Goal: Information Seeking & Learning: Learn about a topic

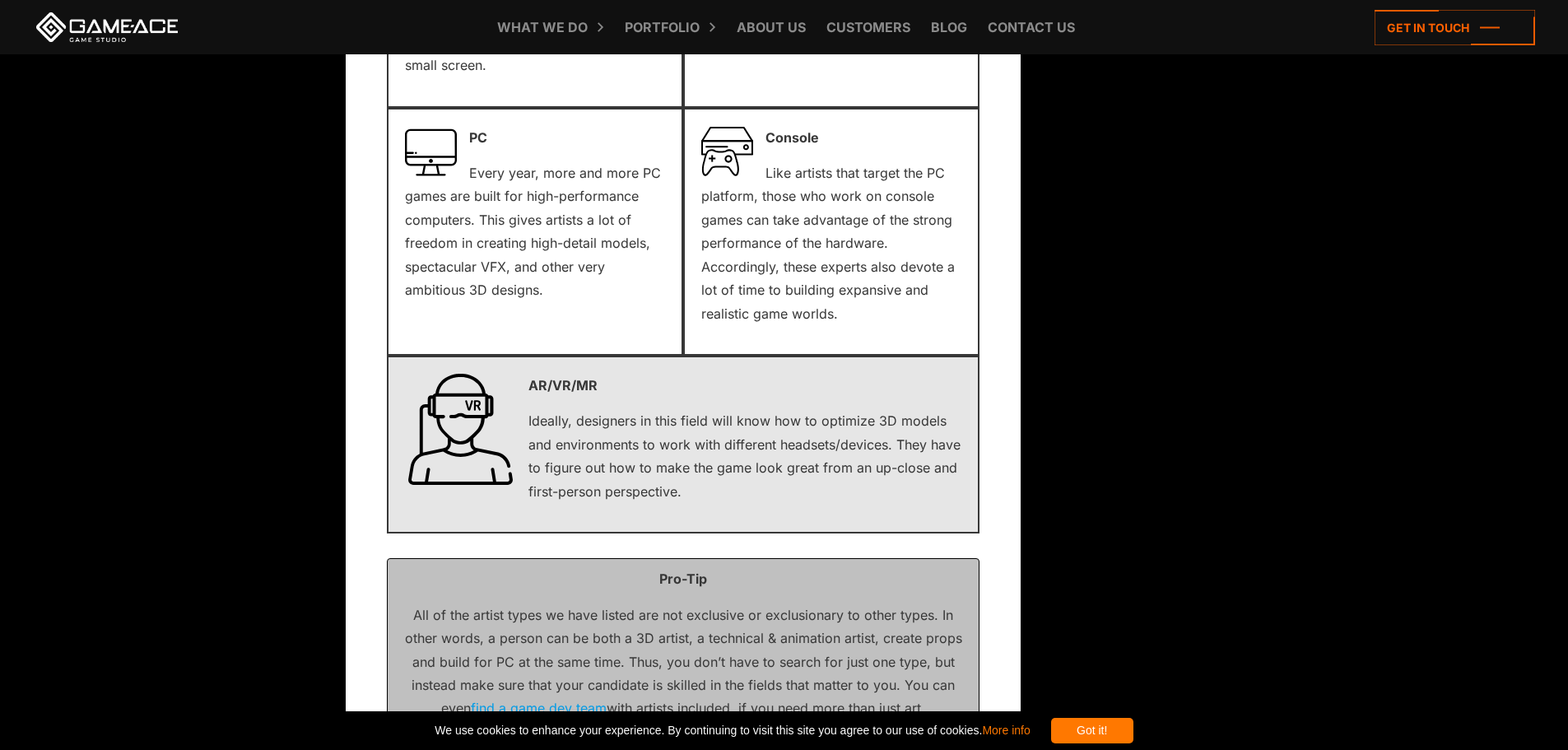
scroll to position [12353, 0]
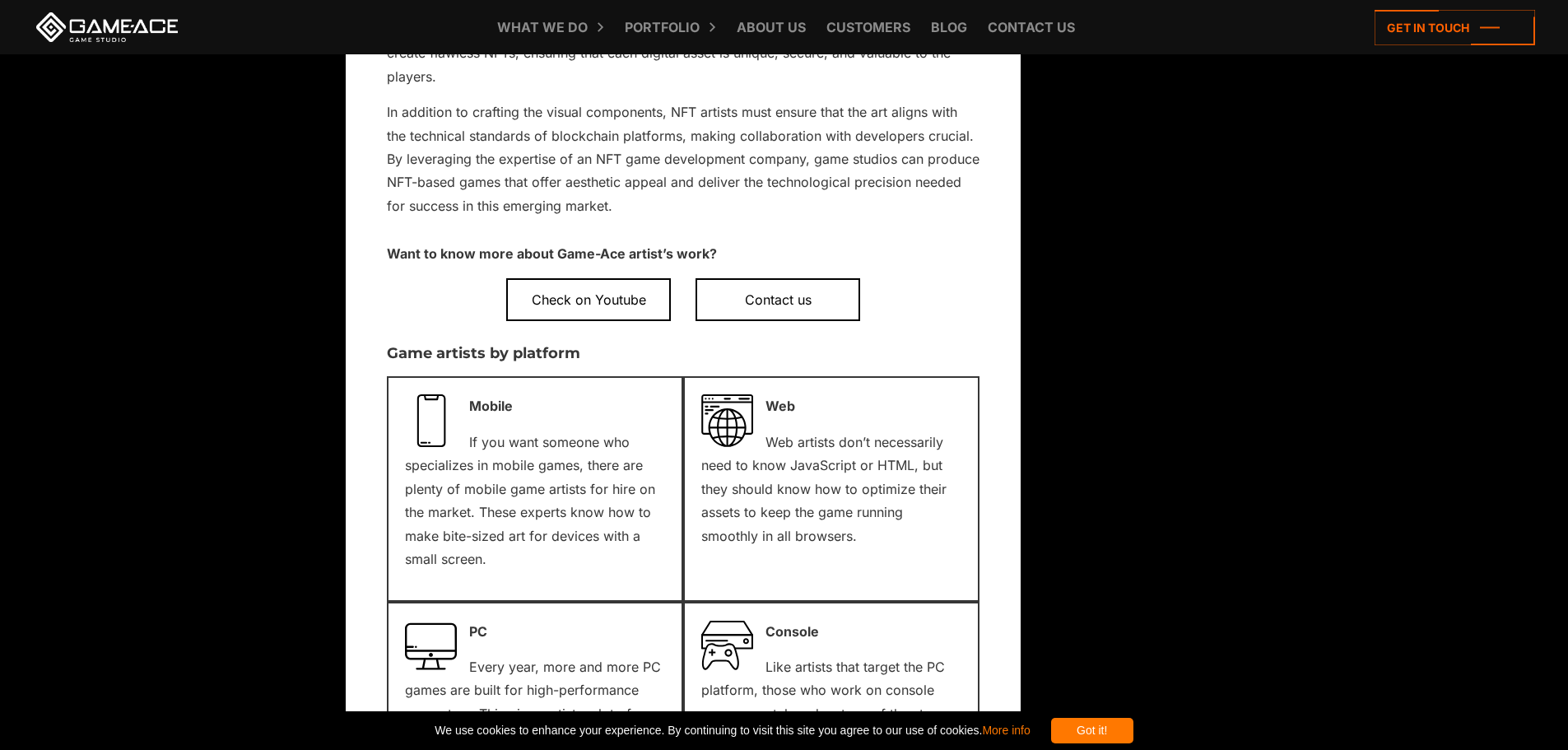
click at [388, 242] on p "Want to know more about Game-Ace artist’s work?" at bounding box center [683, 253] width 593 height 23
drag, startPoint x: 1032, startPoint y: 424, endPoint x: 700, endPoint y: 223, distance: 388.1
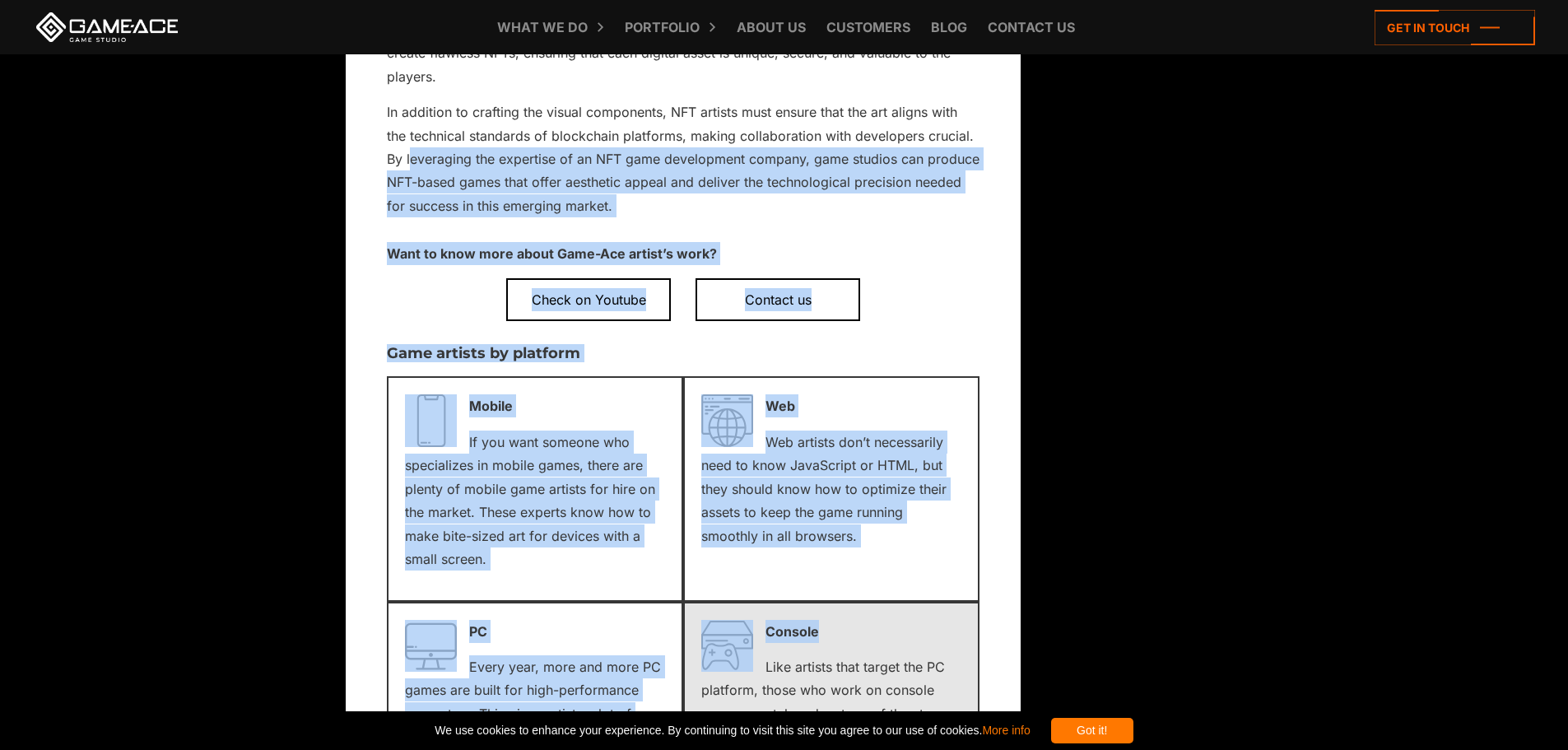
drag, startPoint x: 409, startPoint y: 140, endPoint x: 853, endPoint y: 583, distance: 627.2
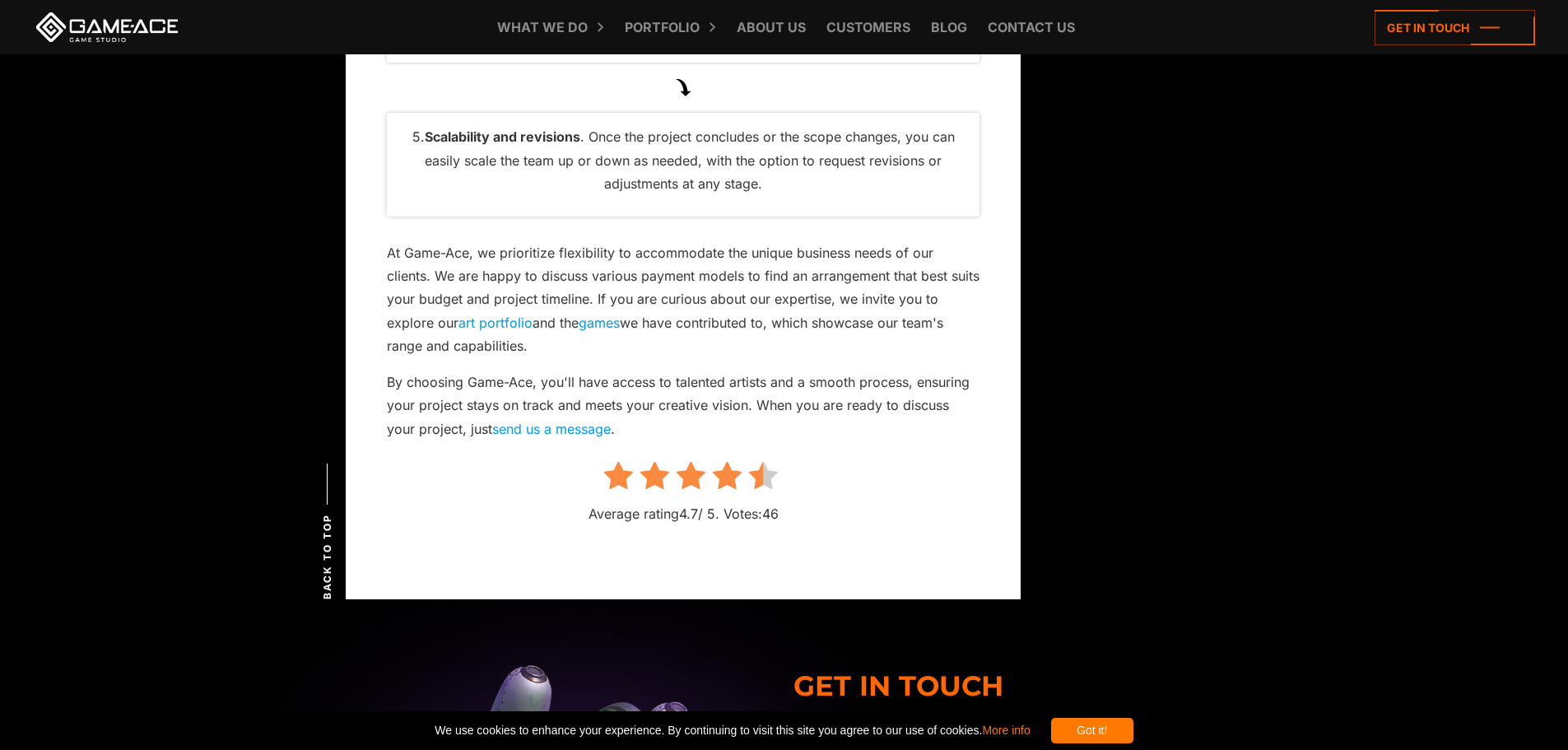
scroll to position [14494, 0]
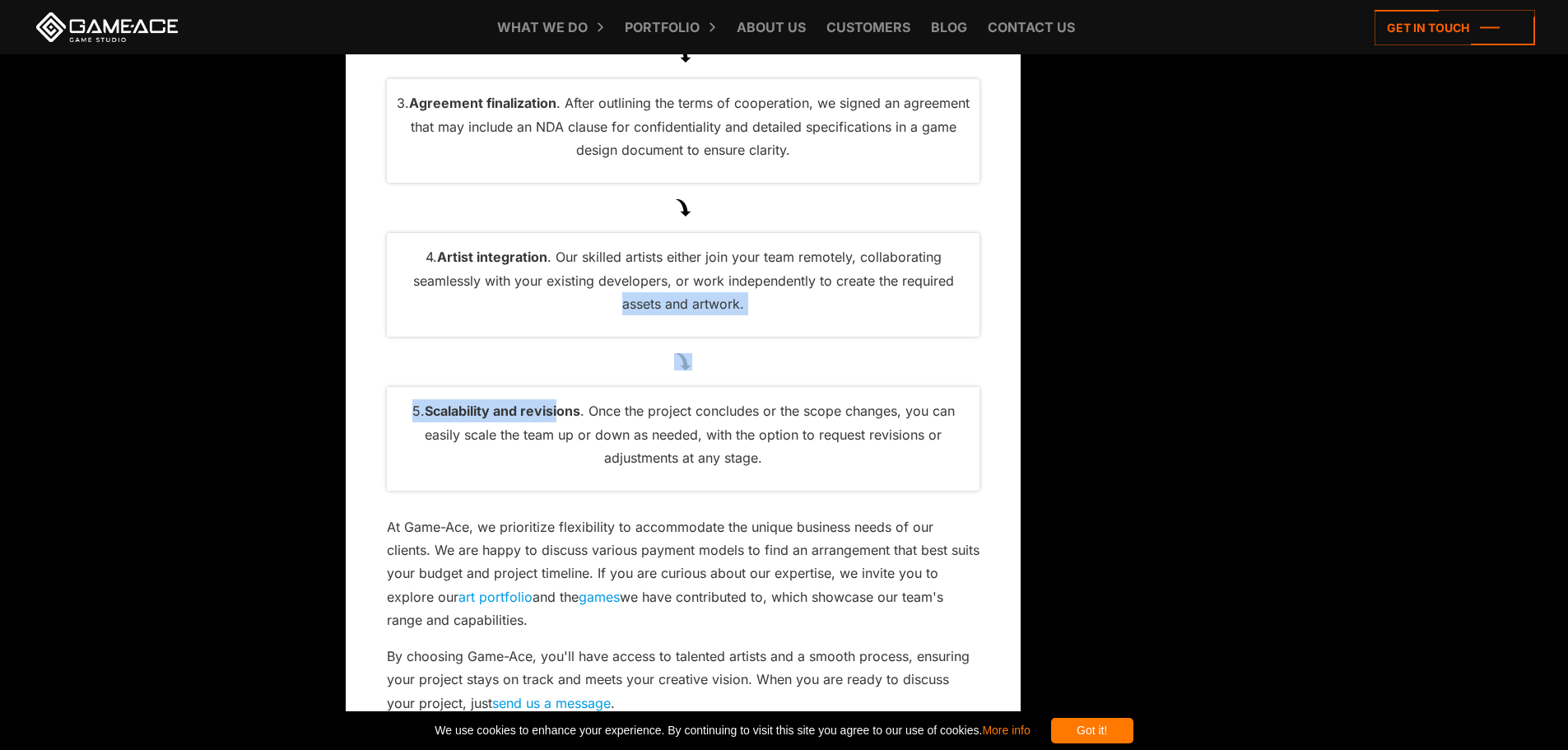
drag, startPoint x: 607, startPoint y: 274, endPoint x: 559, endPoint y: 382, distance: 118.2
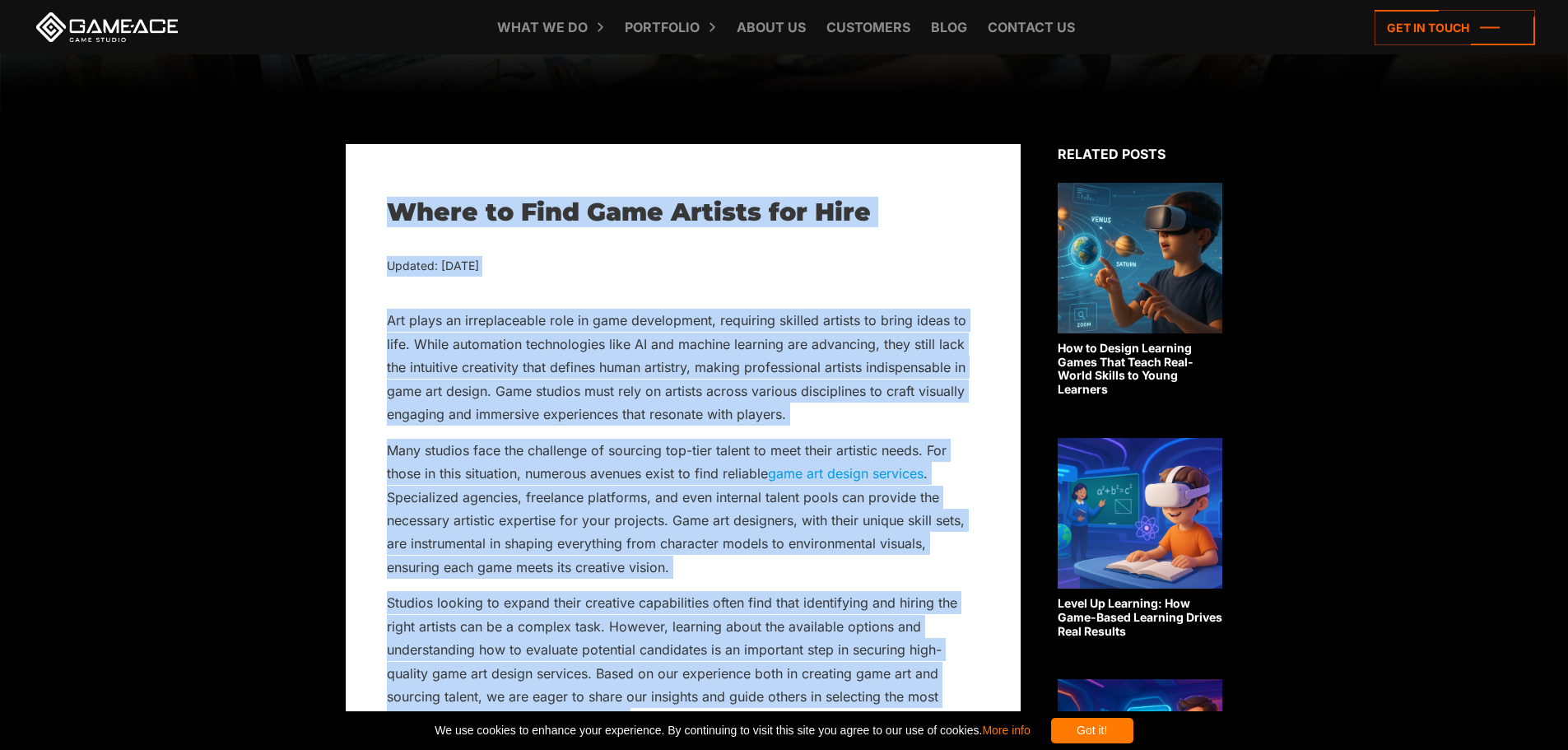
scroll to position [412, 0]
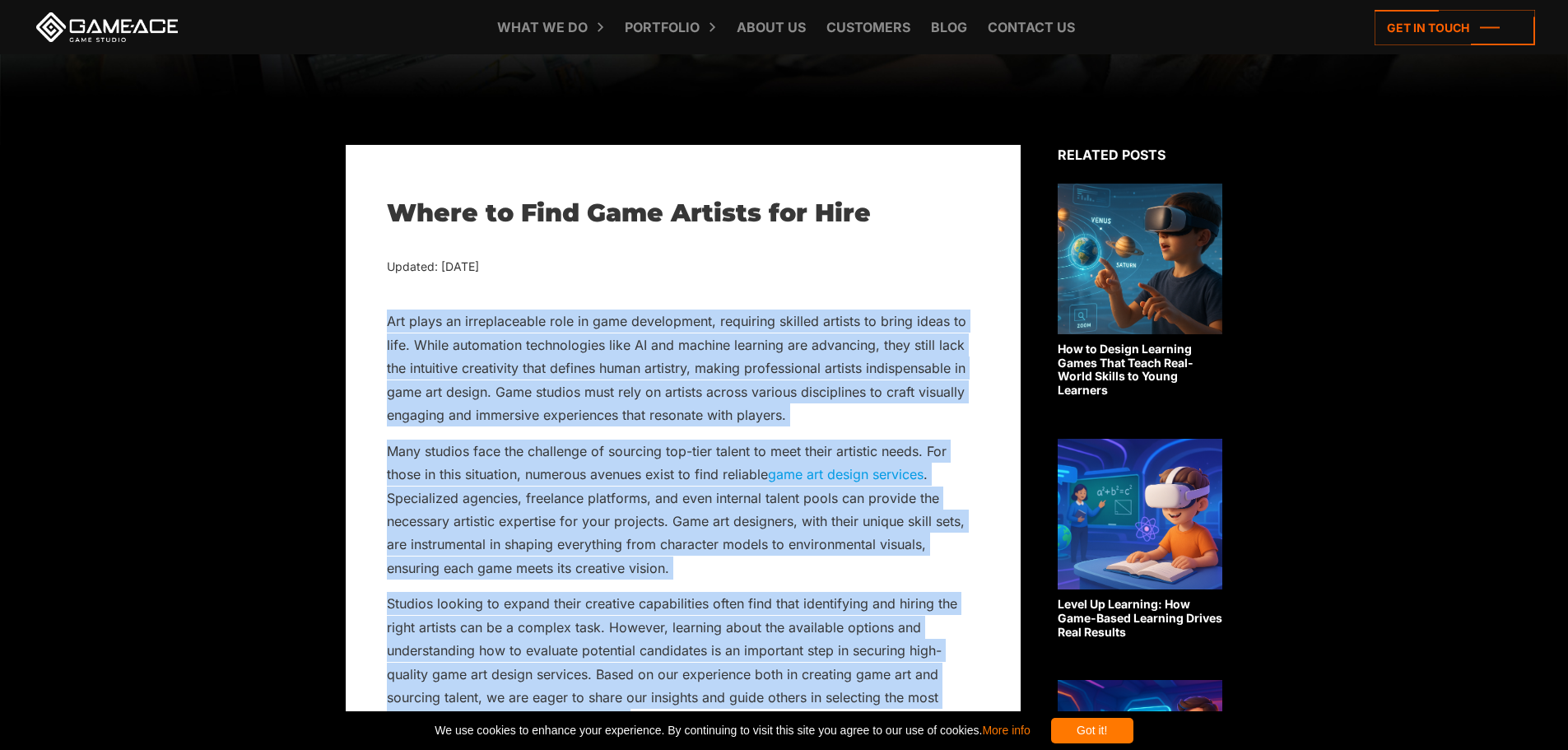
drag, startPoint x: 607, startPoint y: 515, endPoint x: 360, endPoint y: 302, distance: 326.2
copy div "Art plays an irreplaceable role in game development, requiring skilled artists …"
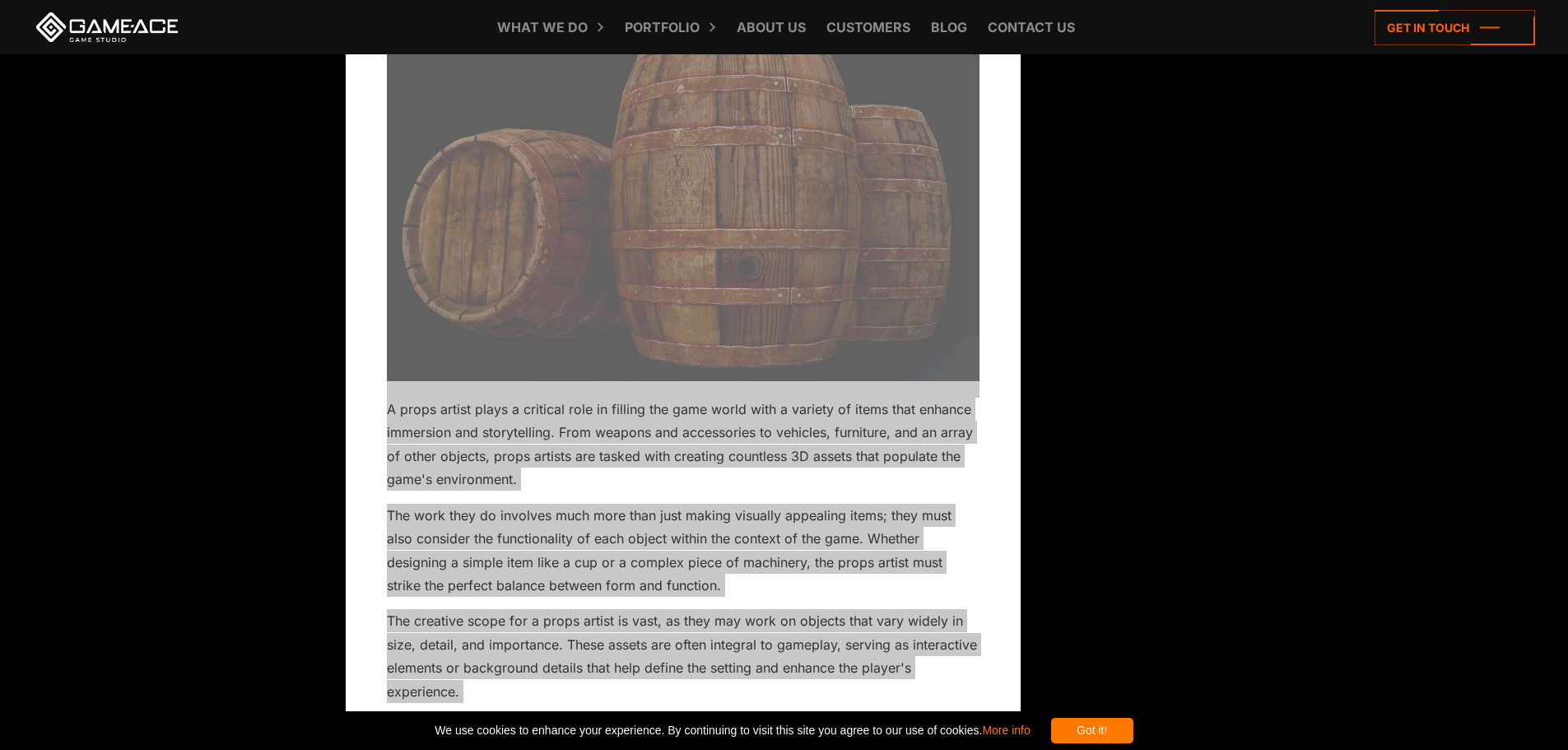
scroll to position [9635, 0]
